Goal: Transaction & Acquisition: Purchase product/service

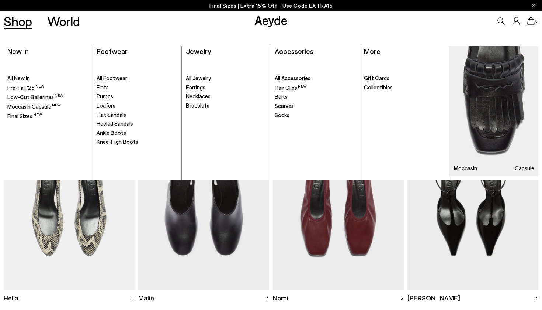
click at [98, 77] on span "All Footwear" at bounding box center [112, 78] width 31 height 7
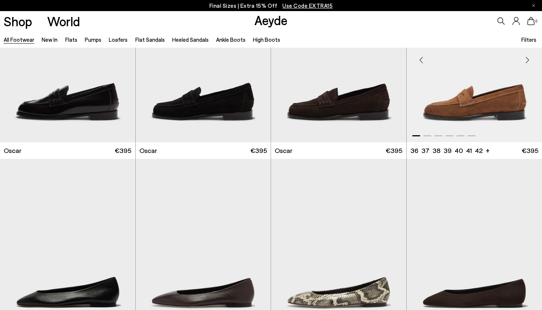
scroll to position [1159, 0]
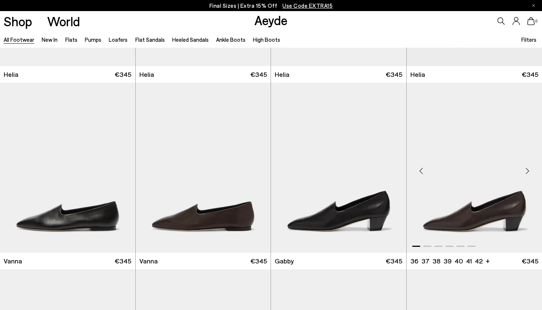
scroll to position [1458, 0]
click at [391, 169] on div "Next slide" at bounding box center [392, 170] width 22 height 22
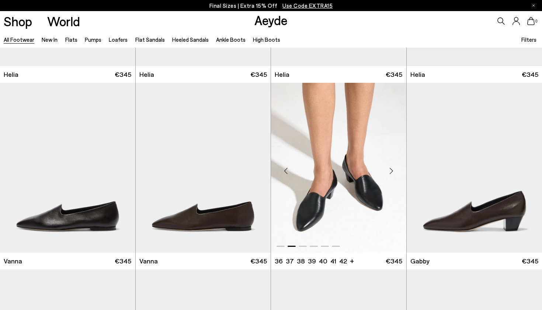
click at [391, 169] on div "Next slide" at bounding box center [392, 170] width 22 height 22
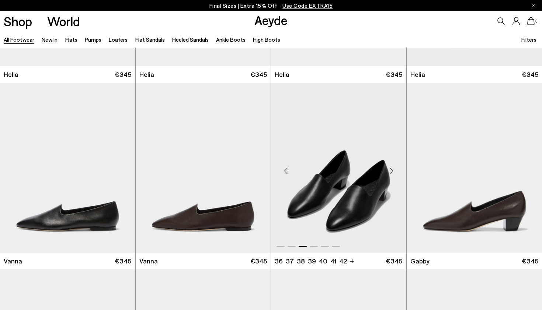
click at [391, 169] on div "Next slide" at bounding box center [392, 170] width 22 height 22
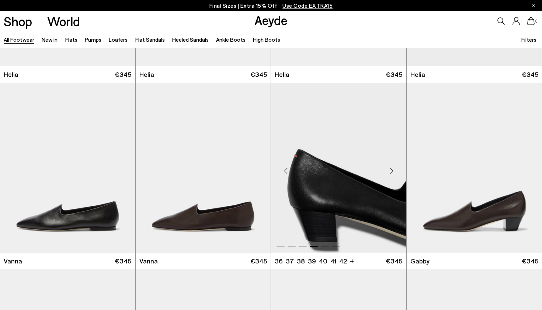
click at [391, 169] on div "Next slide" at bounding box center [392, 170] width 22 height 22
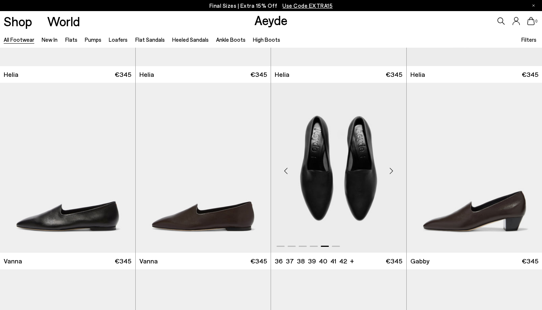
click at [391, 169] on div "Next slide" at bounding box center [392, 170] width 22 height 22
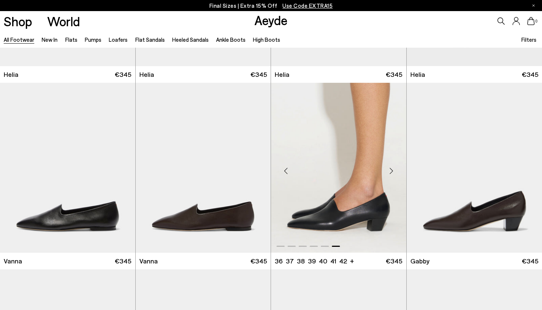
click at [391, 169] on div "Next slide" at bounding box center [392, 170] width 22 height 22
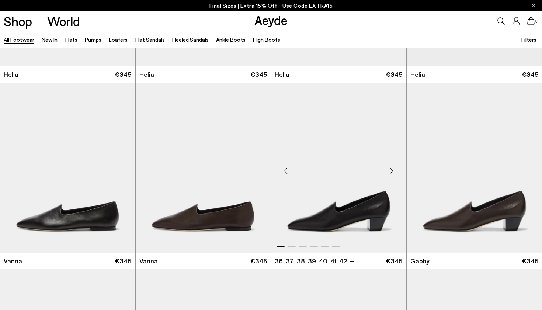
click at [391, 169] on div "Next slide" at bounding box center [392, 170] width 22 height 22
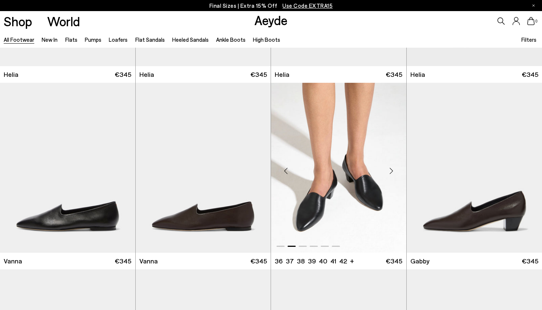
click at [391, 169] on div "Next slide" at bounding box center [392, 170] width 22 height 22
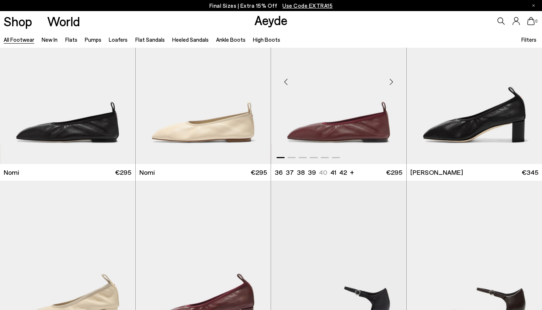
scroll to position [1726, 0]
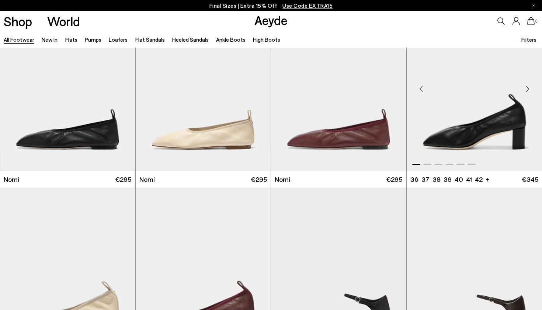
click at [529, 86] on div "Next slide" at bounding box center [527, 89] width 22 height 22
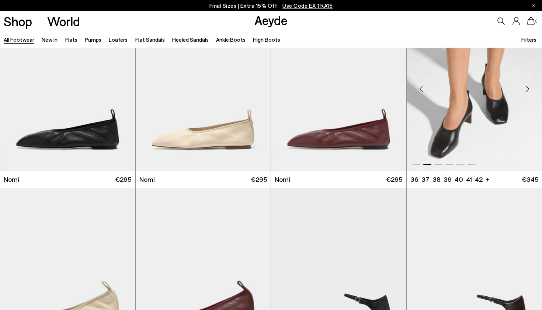
click at [529, 86] on div "Next slide" at bounding box center [527, 89] width 22 height 22
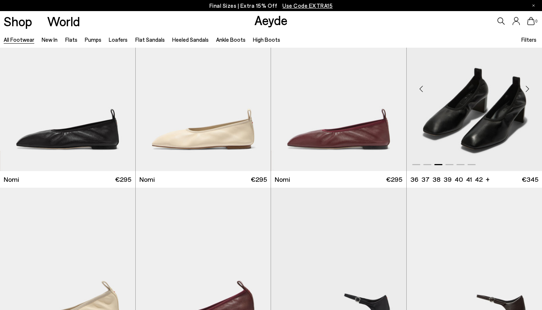
click at [529, 86] on div "Next slide" at bounding box center [527, 89] width 22 height 22
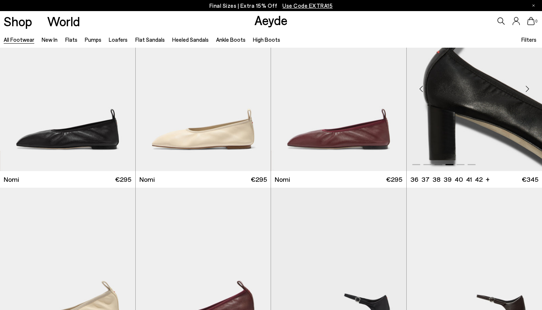
click at [529, 86] on div "Next slide" at bounding box center [527, 89] width 22 height 22
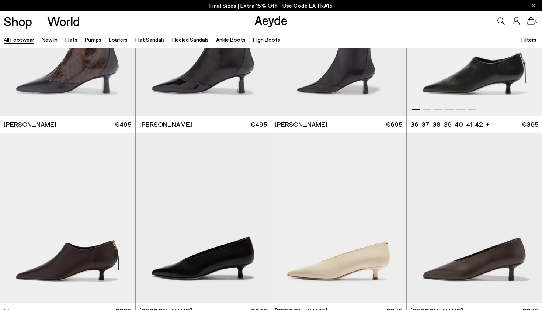
scroll to position [2225, 0]
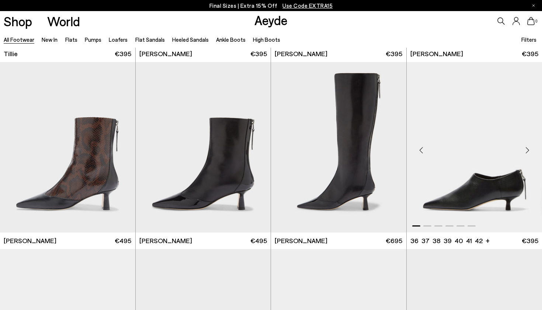
click at [528, 151] on div "Next slide" at bounding box center [527, 150] width 22 height 22
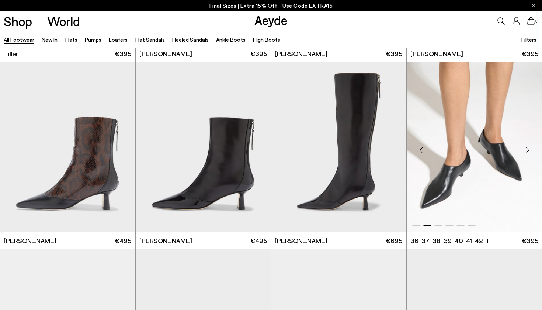
click at [528, 152] on div "Next slide" at bounding box center [527, 150] width 22 height 22
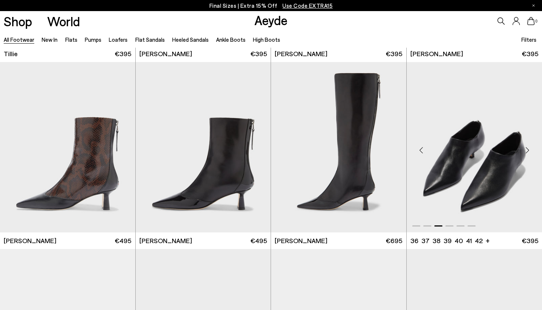
click at [528, 152] on div "Next slide" at bounding box center [527, 150] width 22 height 22
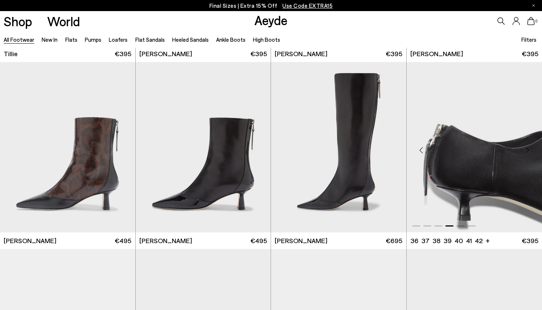
click at [528, 152] on div "Next slide" at bounding box center [527, 150] width 22 height 22
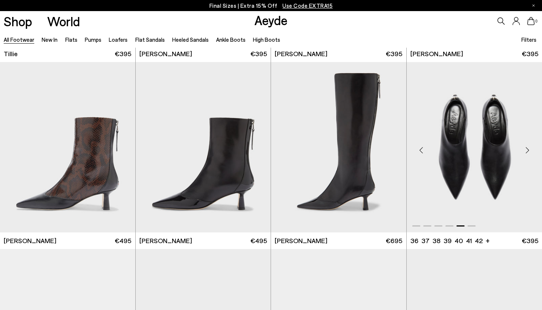
click at [528, 152] on div "Next slide" at bounding box center [527, 150] width 22 height 22
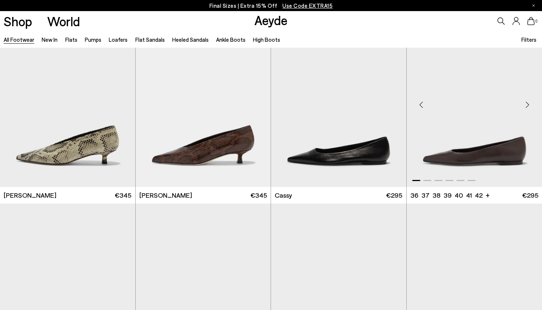
scroll to position [2643, 0]
click at [256, 99] on div "Next slide" at bounding box center [256, 105] width 22 height 22
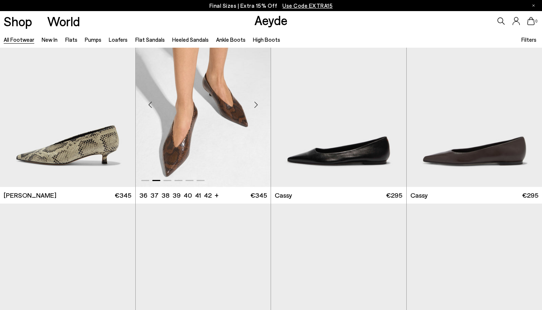
click at [256, 99] on div "Next slide" at bounding box center [256, 105] width 22 height 22
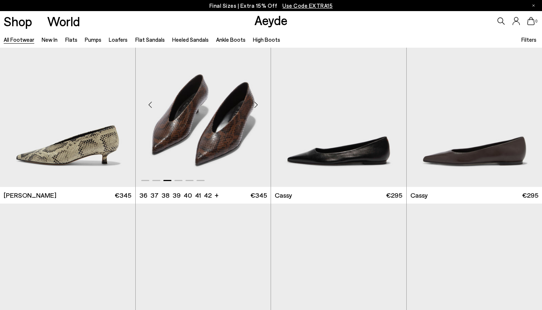
click at [256, 99] on div "Next slide" at bounding box center [256, 105] width 22 height 22
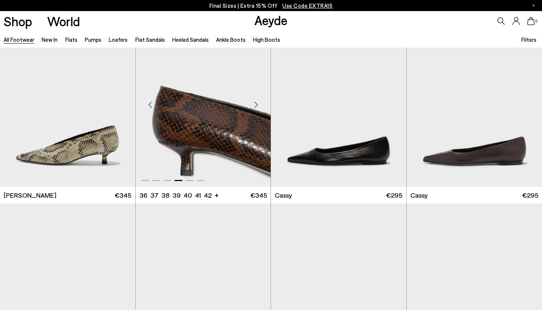
click at [256, 99] on div "Next slide" at bounding box center [256, 105] width 22 height 22
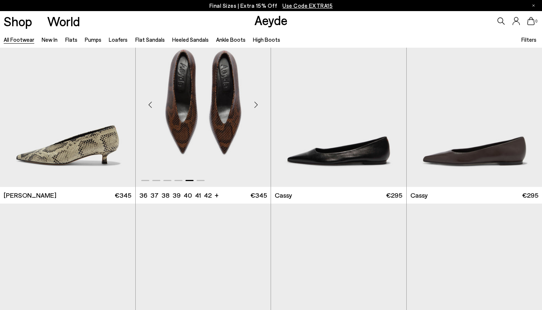
click at [256, 99] on div "Next slide" at bounding box center [256, 105] width 22 height 22
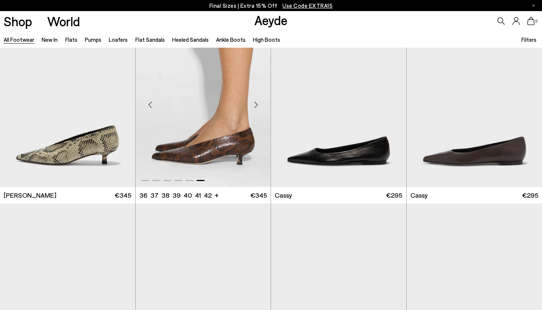
click at [256, 99] on div "Next slide" at bounding box center [256, 105] width 22 height 22
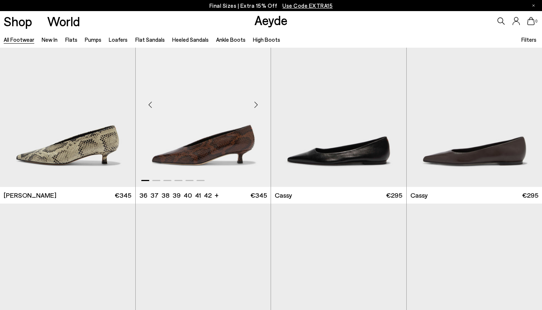
click at [256, 99] on div "Next slide" at bounding box center [256, 105] width 22 height 22
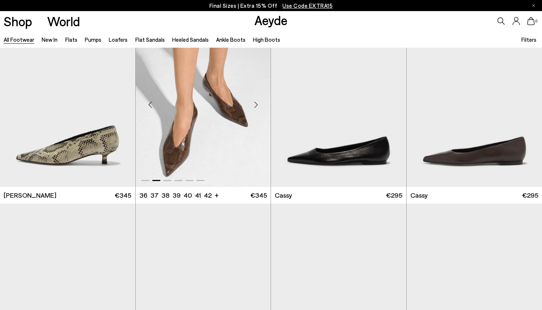
click at [256, 99] on div "Next slide" at bounding box center [256, 105] width 22 height 22
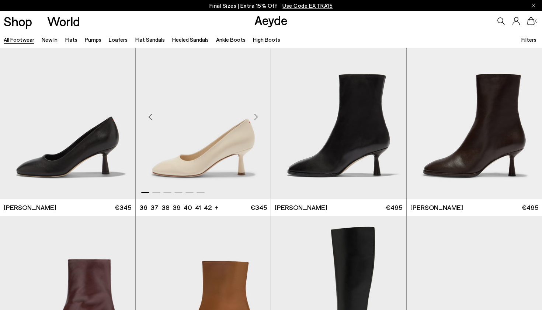
scroll to position [3488, 0]
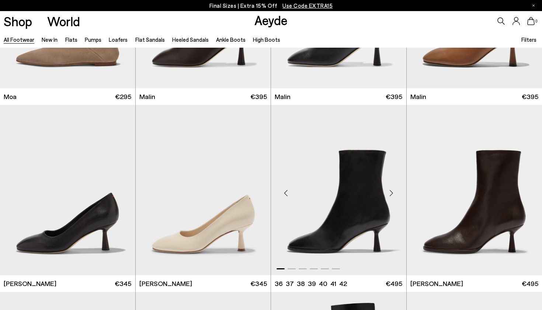
click at [394, 191] on div "Next slide" at bounding box center [392, 193] width 22 height 22
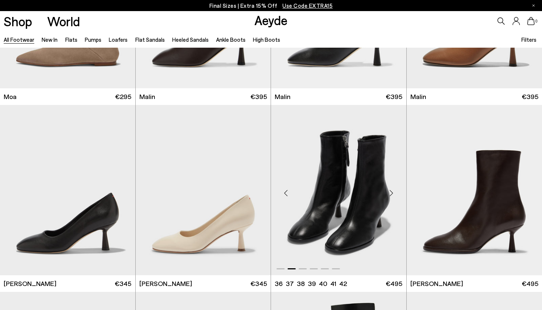
click at [394, 191] on div "Next slide" at bounding box center [392, 193] width 22 height 22
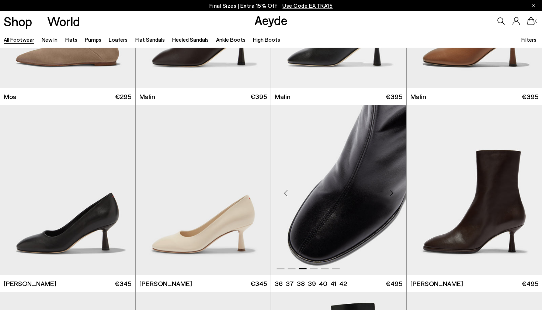
click at [394, 191] on div "Next slide" at bounding box center [392, 193] width 22 height 22
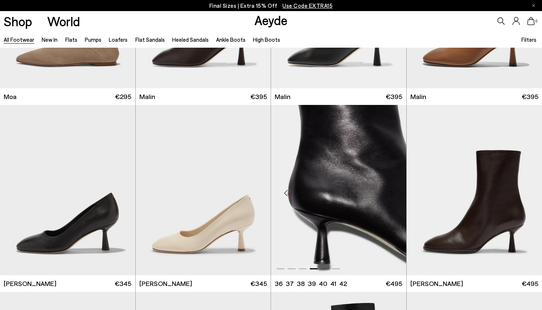
click at [394, 191] on div "Next slide" at bounding box center [392, 193] width 22 height 22
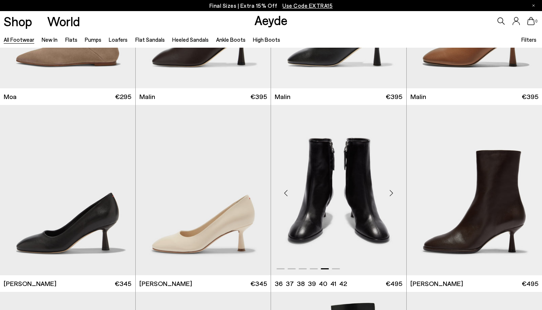
click at [394, 191] on div "Next slide" at bounding box center [392, 193] width 22 height 22
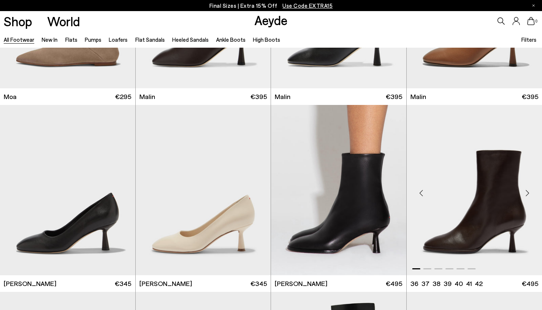
click at [523, 196] on div "Next slide" at bounding box center [527, 193] width 22 height 22
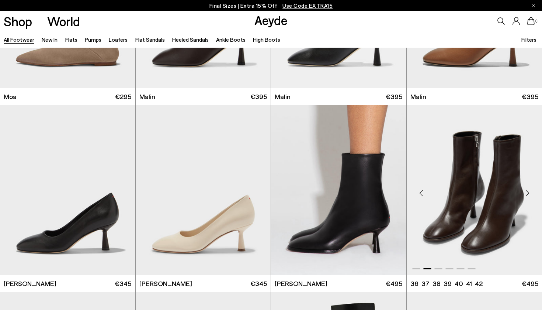
click at [523, 196] on div "Next slide" at bounding box center [527, 193] width 22 height 22
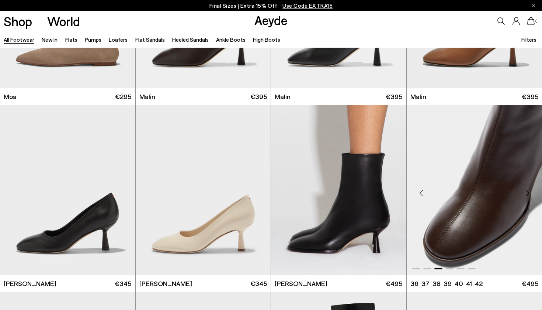
click at [523, 196] on div "Next slide" at bounding box center [527, 193] width 22 height 22
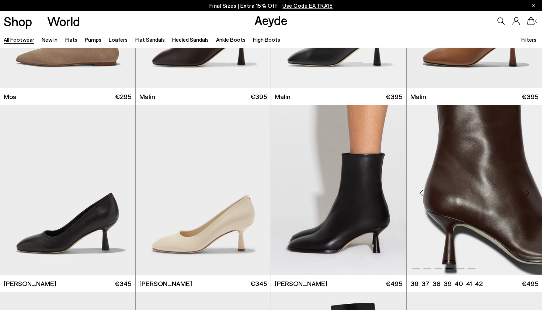
click at [523, 196] on div "Next slide" at bounding box center [527, 193] width 22 height 22
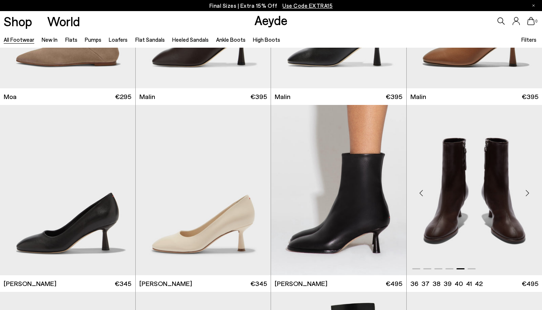
click at [523, 196] on div "Next slide" at bounding box center [527, 193] width 22 height 22
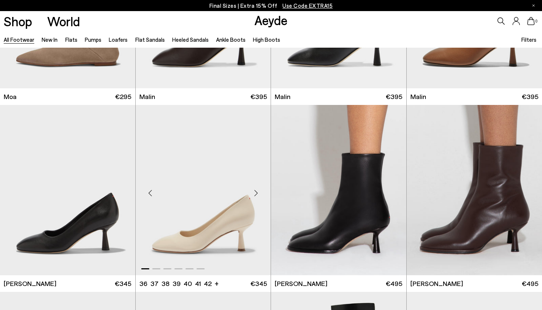
click at [253, 198] on div "Next slide" at bounding box center [256, 193] width 22 height 22
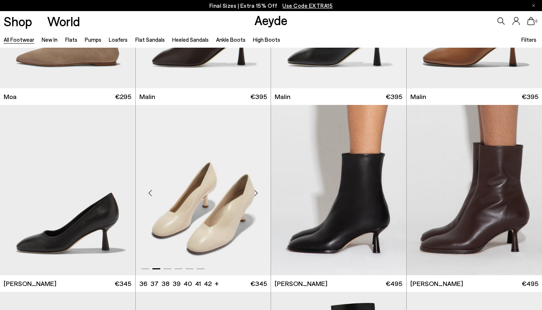
click at [253, 198] on div "Next slide" at bounding box center [256, 193] width 22 height 22
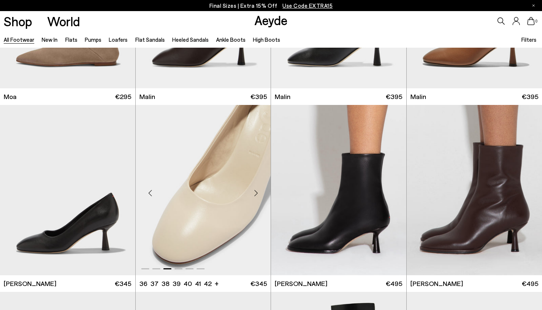
click at [253, 198] on div "Next slide" at bounding box center [256, 193] width 22 height 22
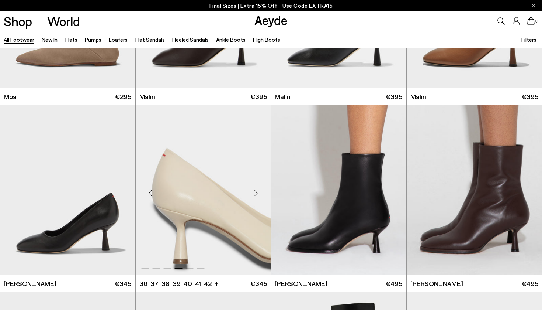
click at [253, 198] on div "Next slide" at bounding box center [256, 193] width 22 height 22
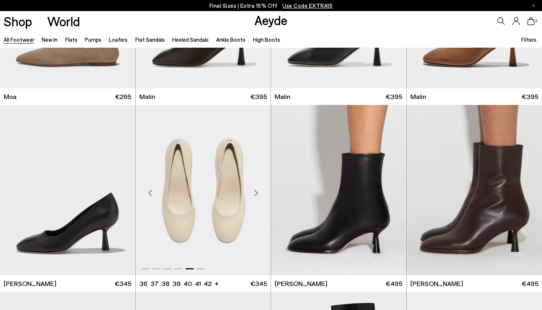
click at [253, 198] on div "Next slide" at bounding box center [256, 193] width 22 height 22
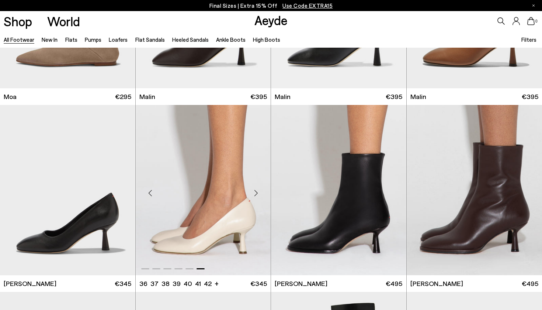
click at [253, 198] on div "Next slide" at bounding box center [256, 193] width 22 height 22
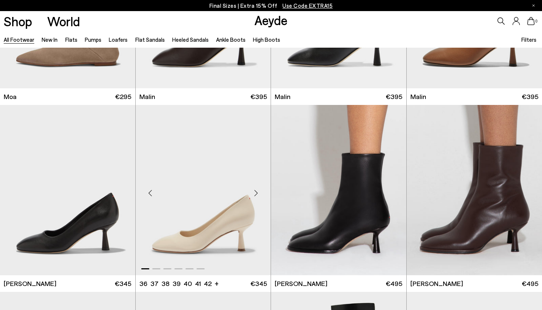
click at [253, 198] on div "Next slide" at bounding box center [256, 193] width 22 height 22
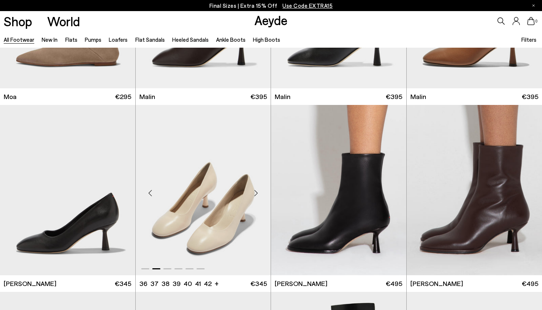
click at [253, 198] on div "Next slide" at bounding box center [256, 193] width 22 height 22
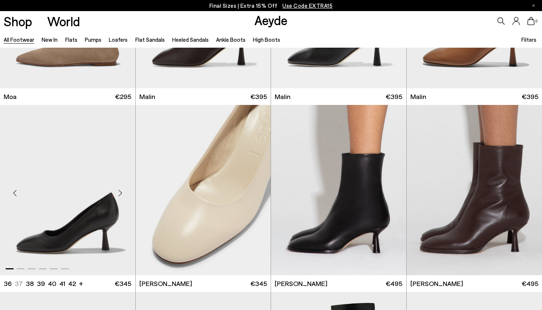
click at [120, 196] on div "Next slide" at bounding box center [121, 193] width 22 height 22
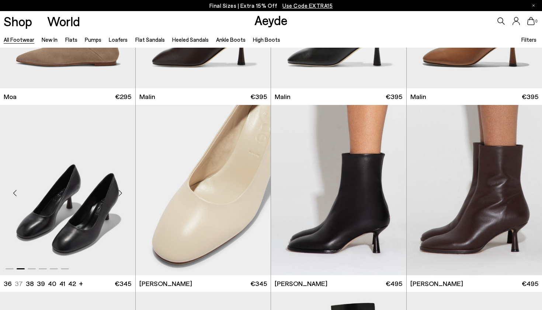
click at [120, 196] on div "Next slide" at bounding box center [121, 193] width 22 height 22
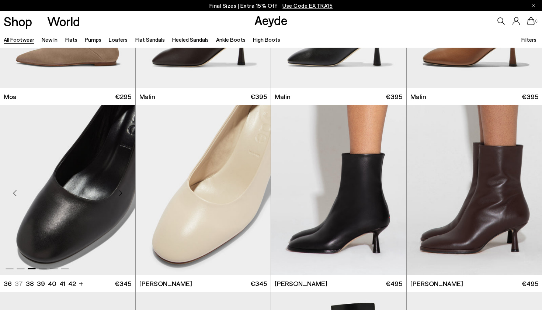
click at [120, 196] on div "Next slide" at bounding box center [121, 193] width 22 height 22
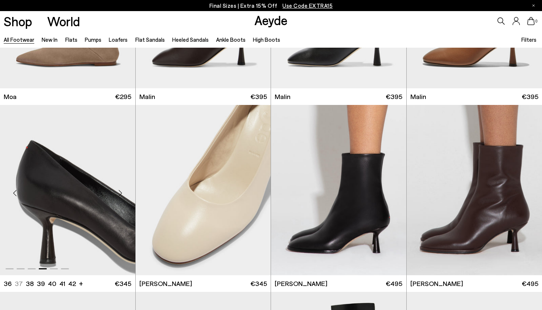
click at [120, 196] on div "Next slide" at bounding box center [121, 193] width 22 height 22
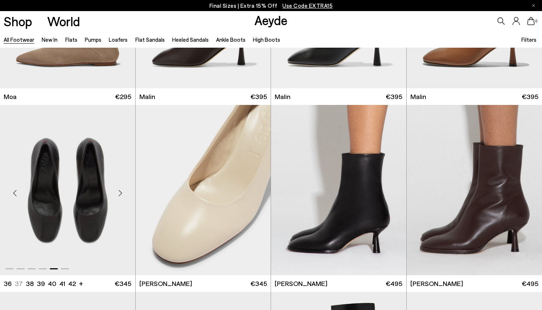
click at [120, 196] on div "Next slide" at bounding box center [121, 193] width 22 height 22
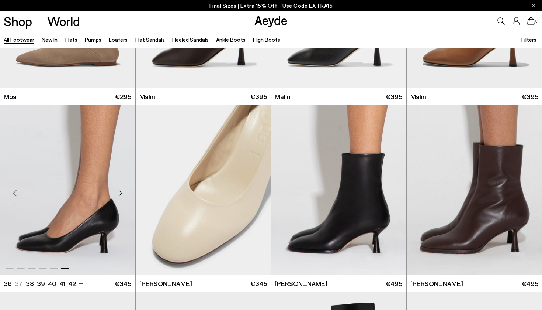
scroll to position [3728, 0]
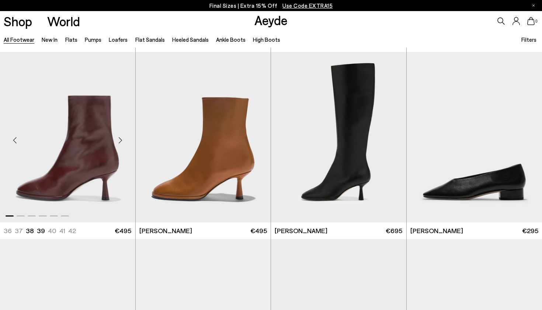
click at [122, 140] on div "Next slide" at bounding box center [121, 140] width 22 height 22
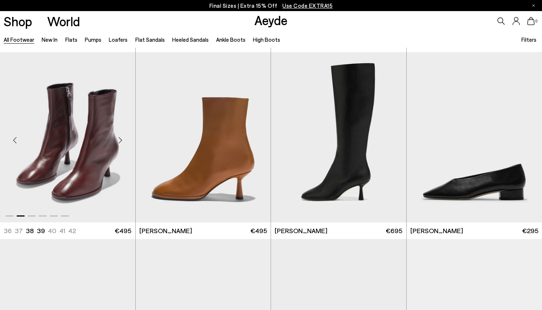
click at [122, 140] on div "Next slide" at bounding box center [121, 140] width 22 height 22
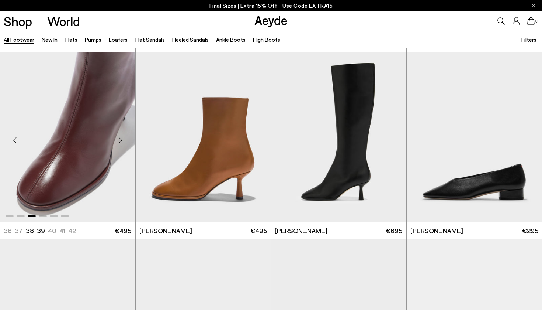
click at [122, 140] on div "Next slide" at bounding box center [121, 140] width 22 height 22
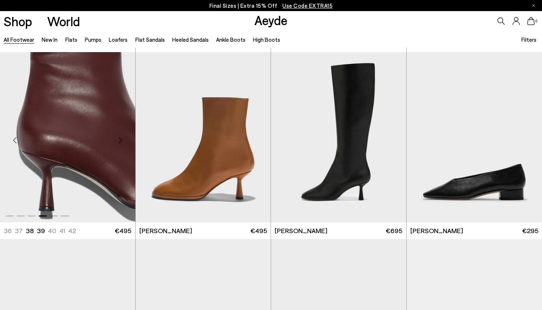
click at [122, 140] on div "Next slide" at bounding box center [121, 140] width 22 height 22
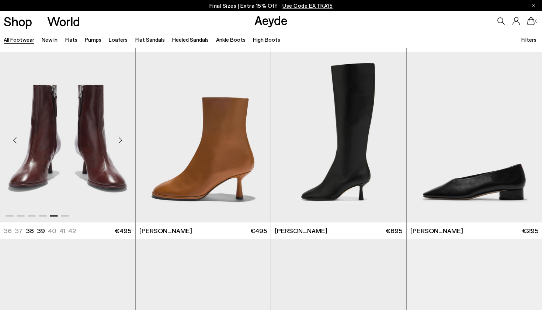
click at [122, 140] on div "Next slide" at bounding box center [121, 140] width 22 height 22
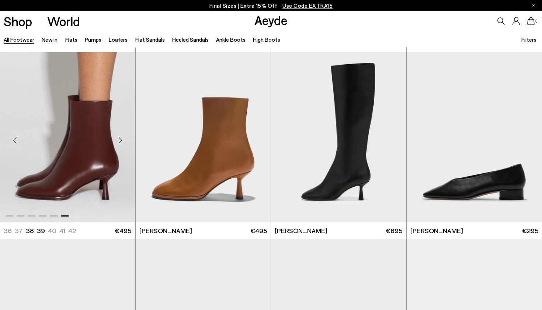
click at [122, 140] on div "Next slide" at bounding box center [121, 140] width 22 height 22
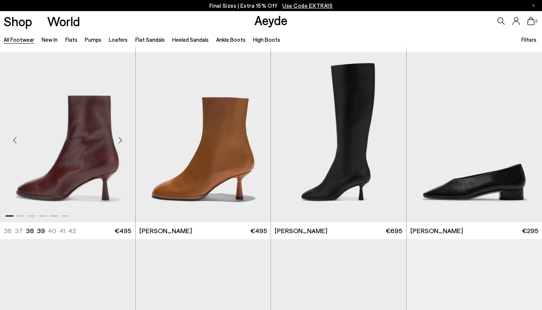
click at [122, 140] on div "Next slide" at bounding box center [121, 140] width 22 height 22
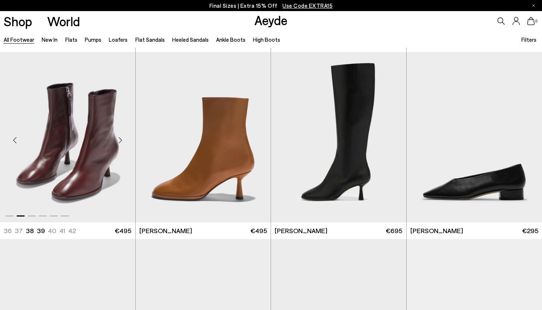
click at [122, 140] on div "Next slide" at bounding box center [121, 140] width 22 height 22
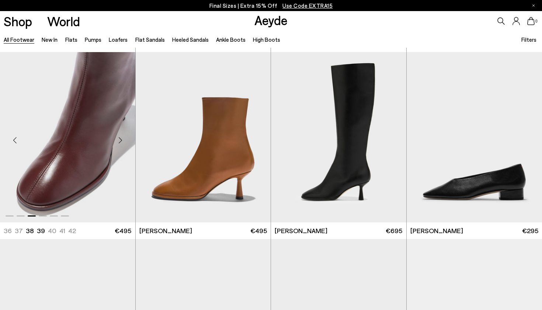
click at [122, 140] on div "Next slide" at bounding box center [121, 140] width 22 height 22
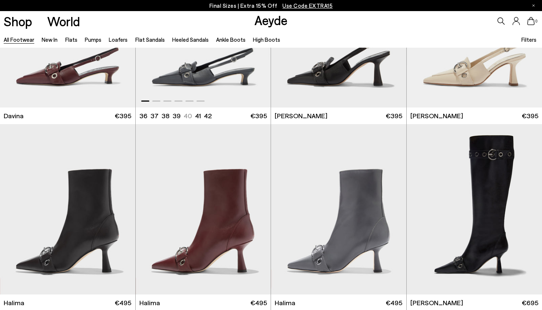
scroll to position [4451, 0]
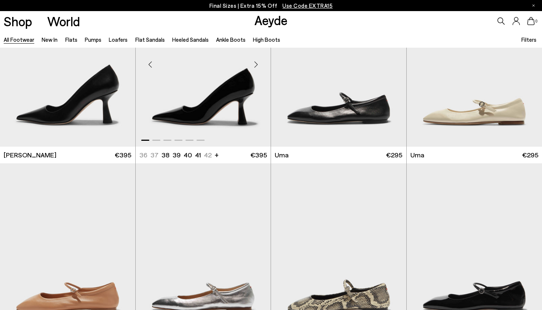
scroll to position [5575, 0]
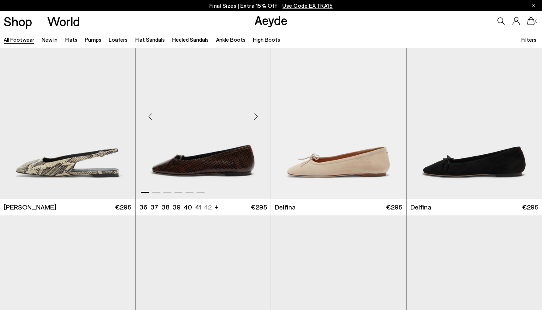
scroll to position [6550, 0]
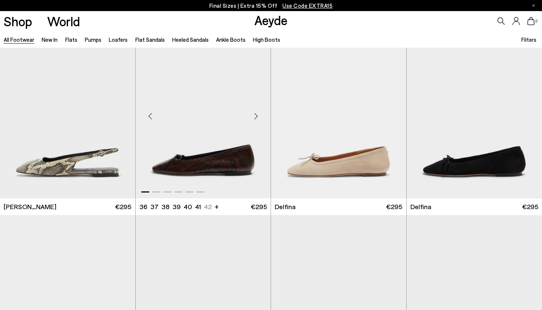
click at [259, 120] on div "Next slide" at bounding box center [256, 116] width 22 height 22
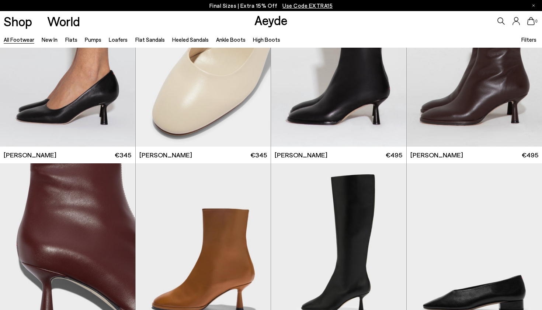
scroll to position [3465, 0]
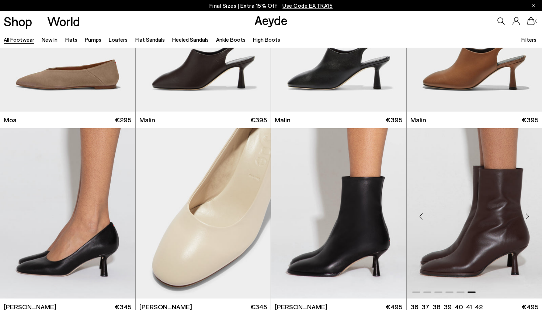
click at [486, 227] on img "6 / 6" at bounding box center [475, 213] width 136 height 170
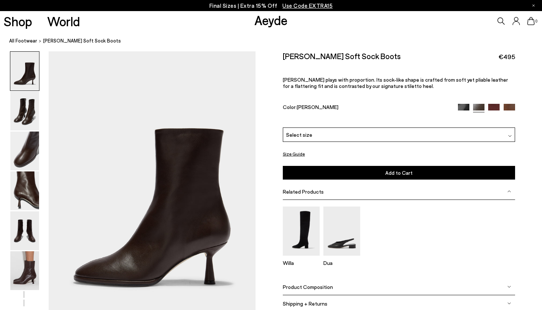
click at [371, 127] on div "Select size" at bounding box center [399, 134] width 232 height 14
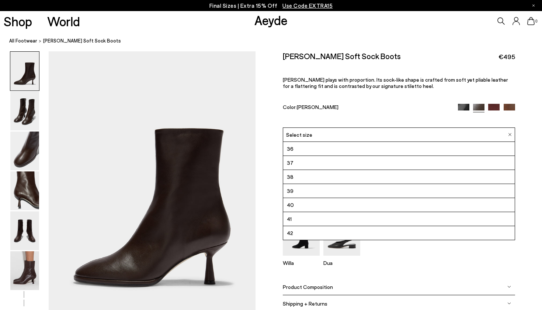
click at [355, 226] on li "42" at bounding box center [399, 233] width 232 height 14
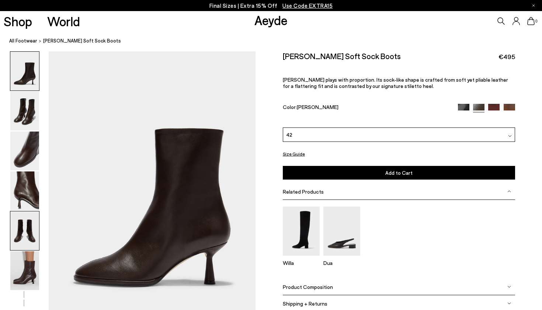
click at [23, 239] on img at bounding box center [24, 230] width 29 height 39
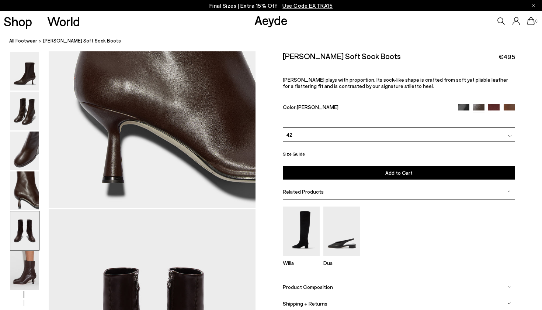
scroll to position [1109, 0]
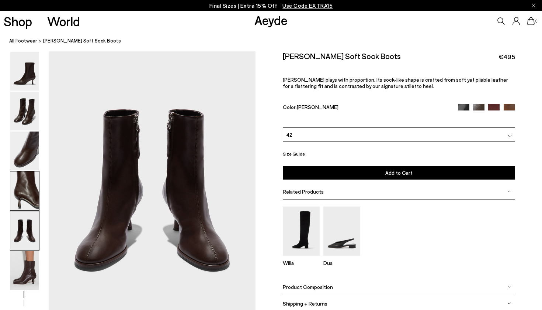
click at [10, 176] on img at bounding box center [24, 190] width 29 height 39
